Goal: Browse casually: Explore the website without a specific task or goal

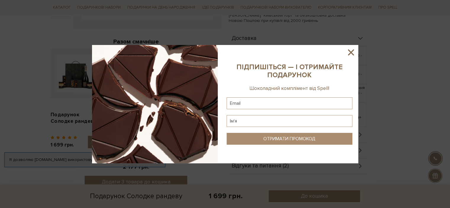
scroll to position [207, 0]
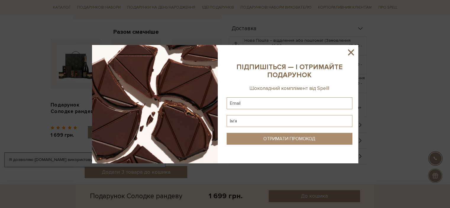
click at [353, 53] on icon at bounding box center [351, 52] width 10 height 10
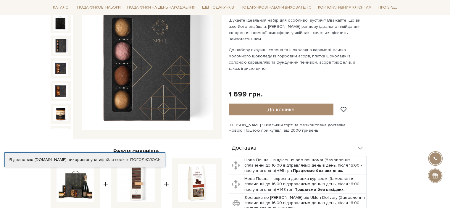
scroll to position [89, 0]
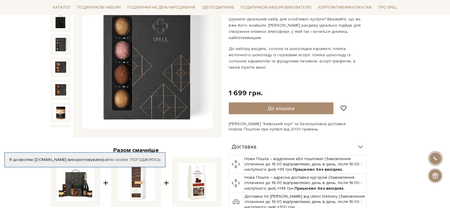
click at [144, 80] on img at bounding box center [147, 63] width 131 height 131
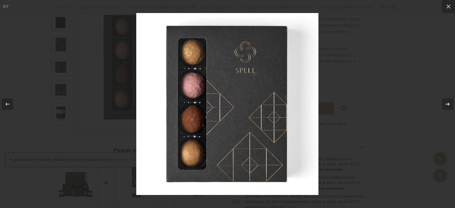
click at [445, 105] on icon at bounding box center [447, 104] width 7 height 7
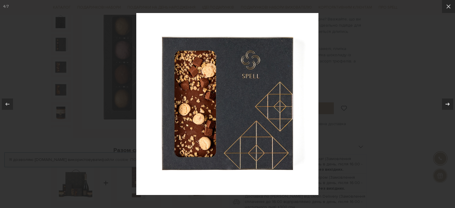
click at [445, 105] on icon at bounding box center [447, 104] width 7 height 7
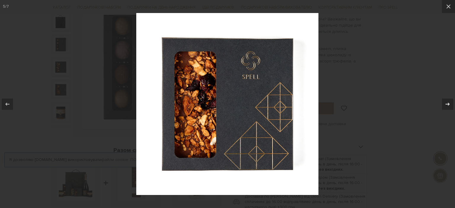
click at [445, 105] on icon at bounding box center [447, 104] width 7 height 7
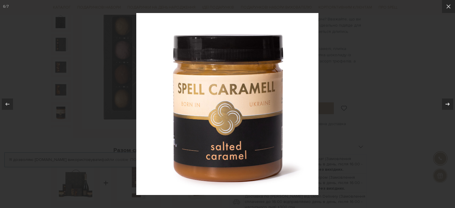
click at [445, 105] on icon at bounding box center [447, 104] width 7 height 7
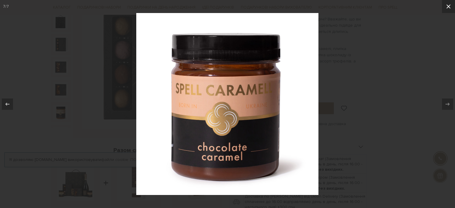
click at [447, 8] on icon at bounding box center [447, 6] width 7 height 7
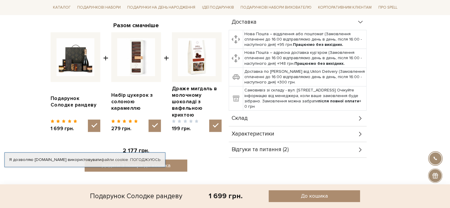
scroll to position [217, 0]
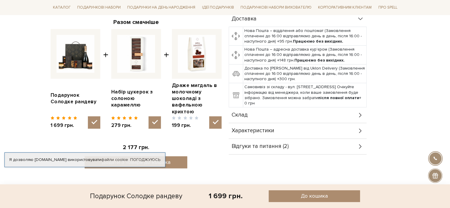
click at [360, 128] on icon at bounding box center [360, 131] width 7 height 7
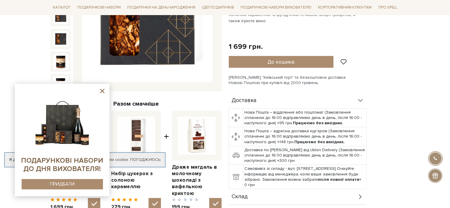
scroll to position [99, 0]
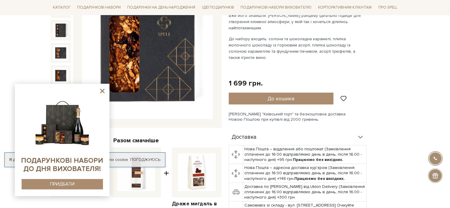
click at [64, 125] on img at bounding box center [62, 121] width 60 height 60
click at [103, 91] on icon at bounding box center [102, 91] width 4 height 4
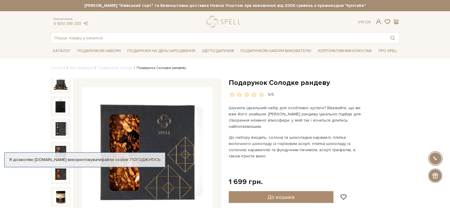
scroll to position [0, 0]
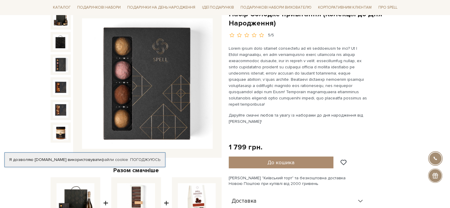
scroll to position [69, 0]
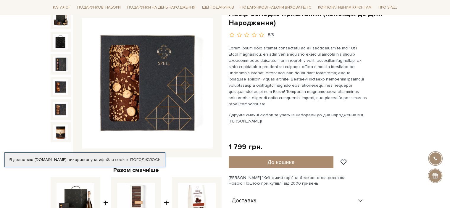
click at [163, 83] on img at bounding box center [147, 83] width 131 height 131
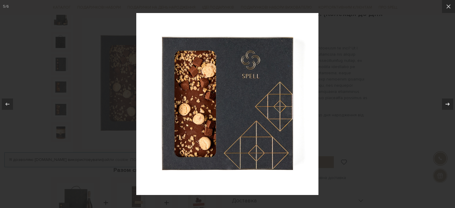
click at [447, 104] on icon at bounding box center [447, 103] width 4 height 3
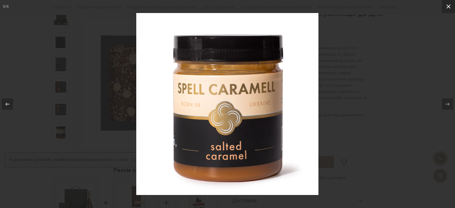
click at [448, 5] on icon at bounding box center [447, 6] width 7 height 7
